Goal: Task Accomplishment & Management: Manage account settings

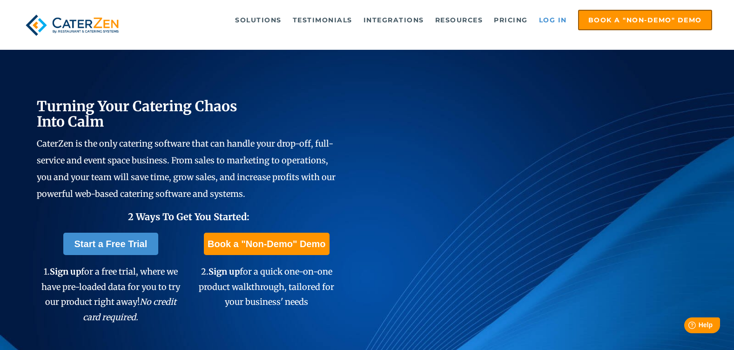
click at [545, 19] on link "Log in" at bounding box center [552, 20] width 37 height 19
click at [549, 22] on link "Log in" at bounding box center [552, 20] width 37 height 19
click at [555, 21] on link "Log in" at bounding box center [552, 20] width 37 height 19
